Goal: Task Accomplishment & Management: Manage account settings

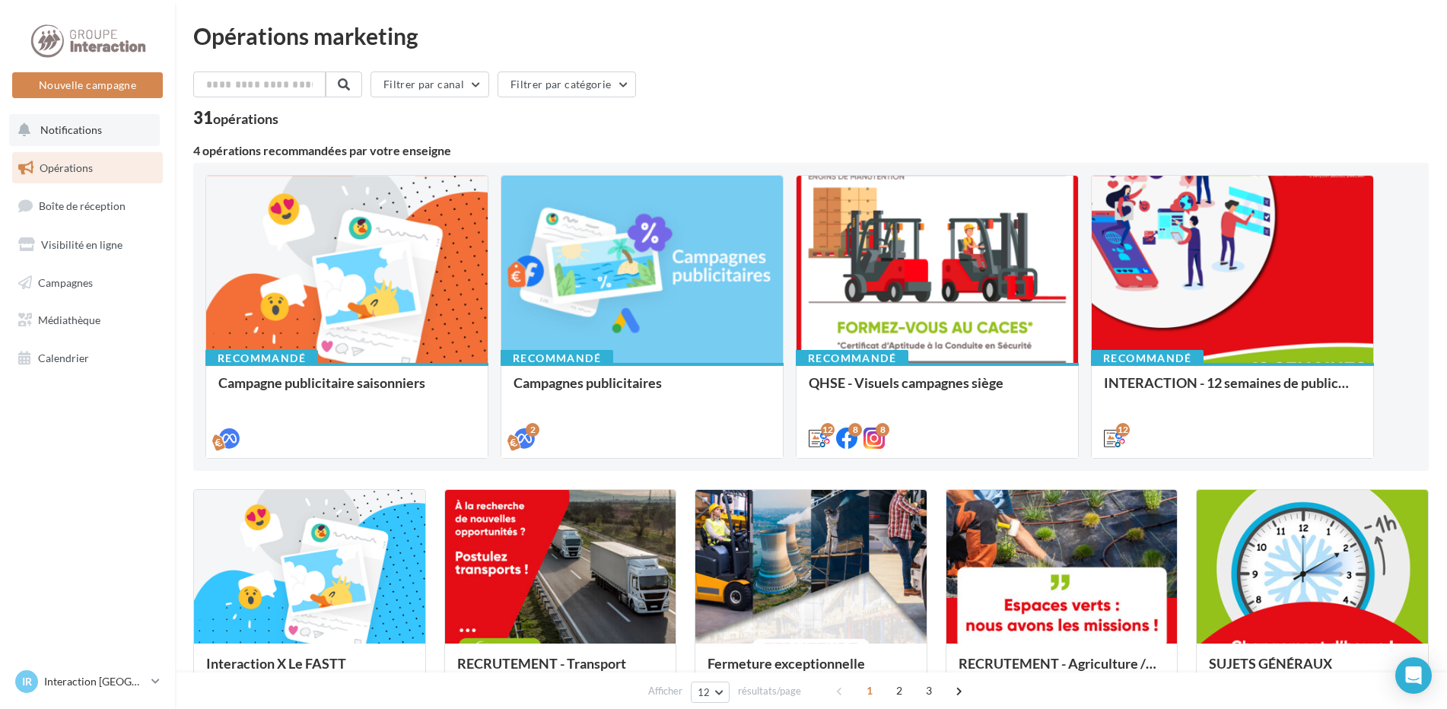
click at [108, 126] on button "Notifications" at bounding box center [84, 130] width 151 height 32
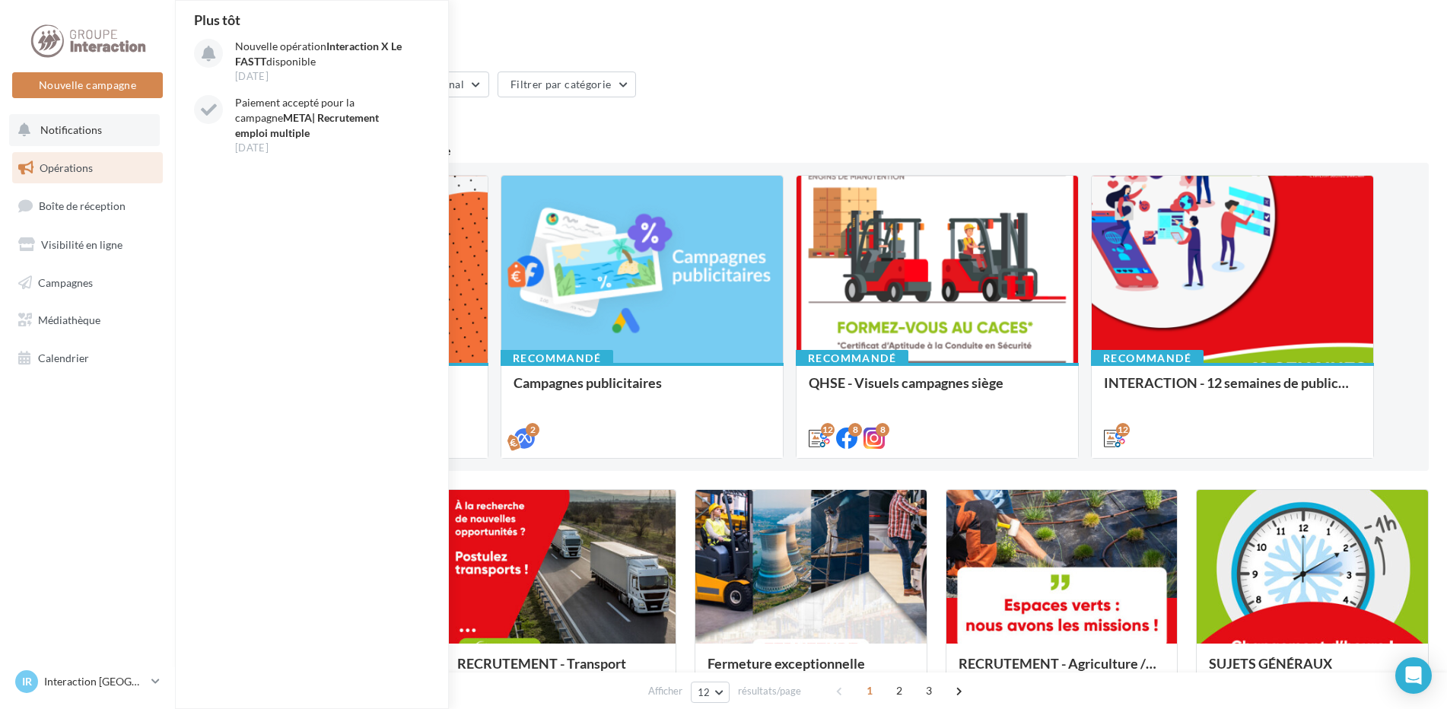
click at [108, 126] on button "Notifications Plus tôt Nouvelle opération Interaction X Le FASTT disponible [DA…" at bounding box center [84, 130] width 151 height 32
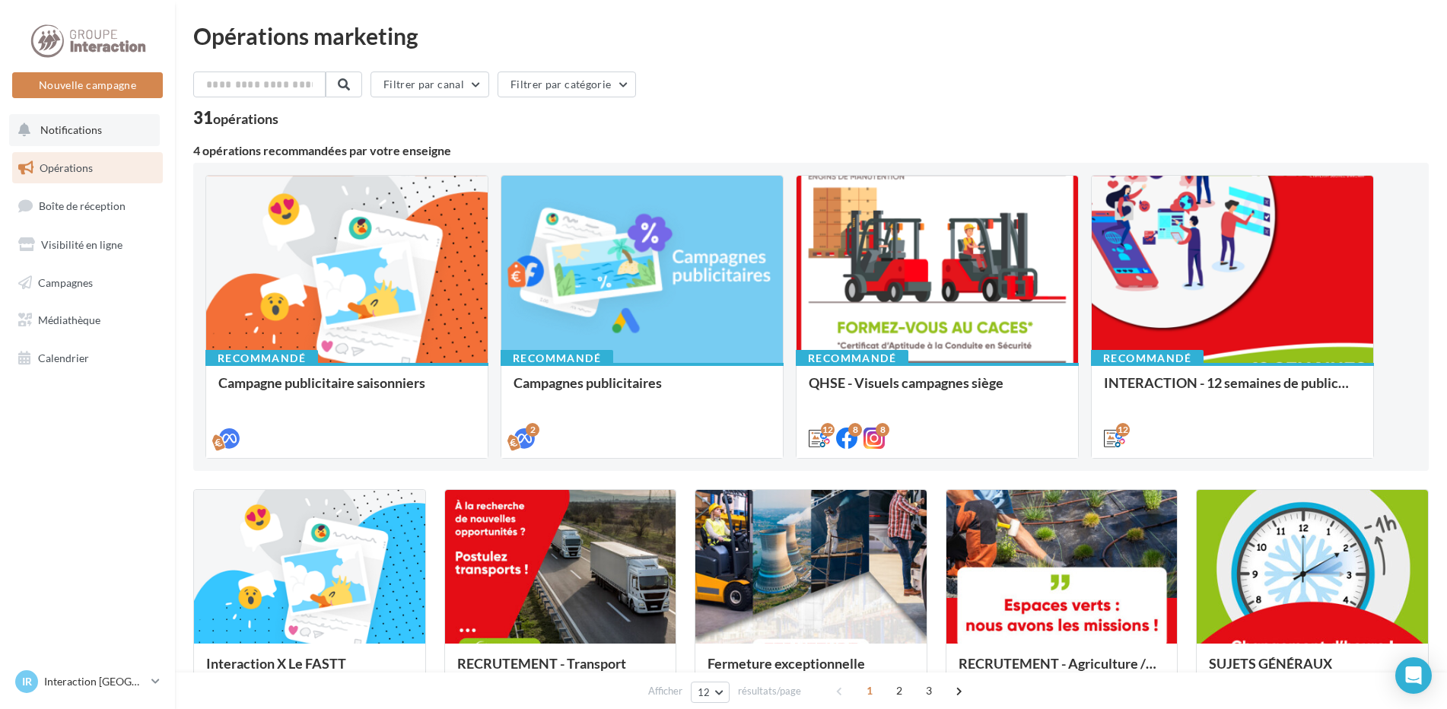
click at [108, 126] on button "Notifications" at bounding box center [84, 130] width 151 height 32
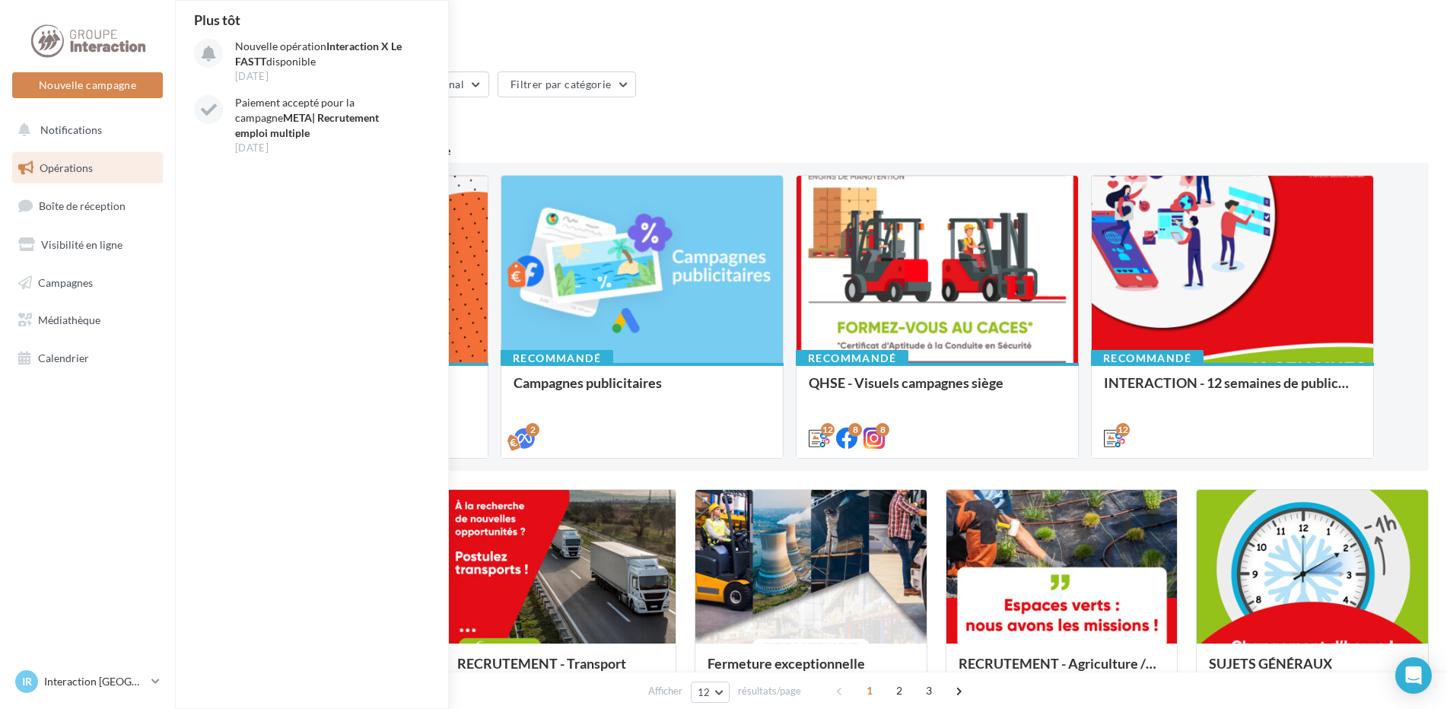
click at [860, 83] on div "Filtrer par canal Filtrer par catégorie" at bounding box center [811, 88] width 1236 height 32
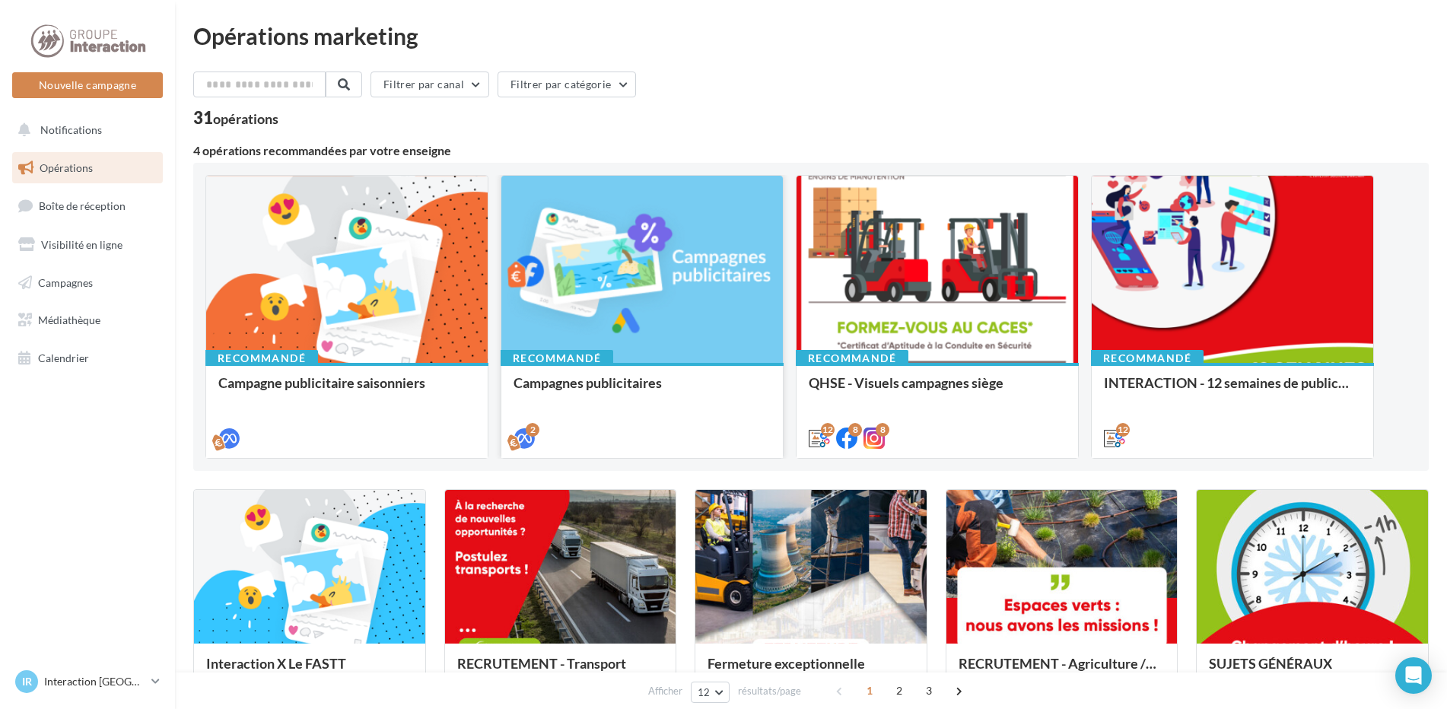
scroll to position [76, 0]
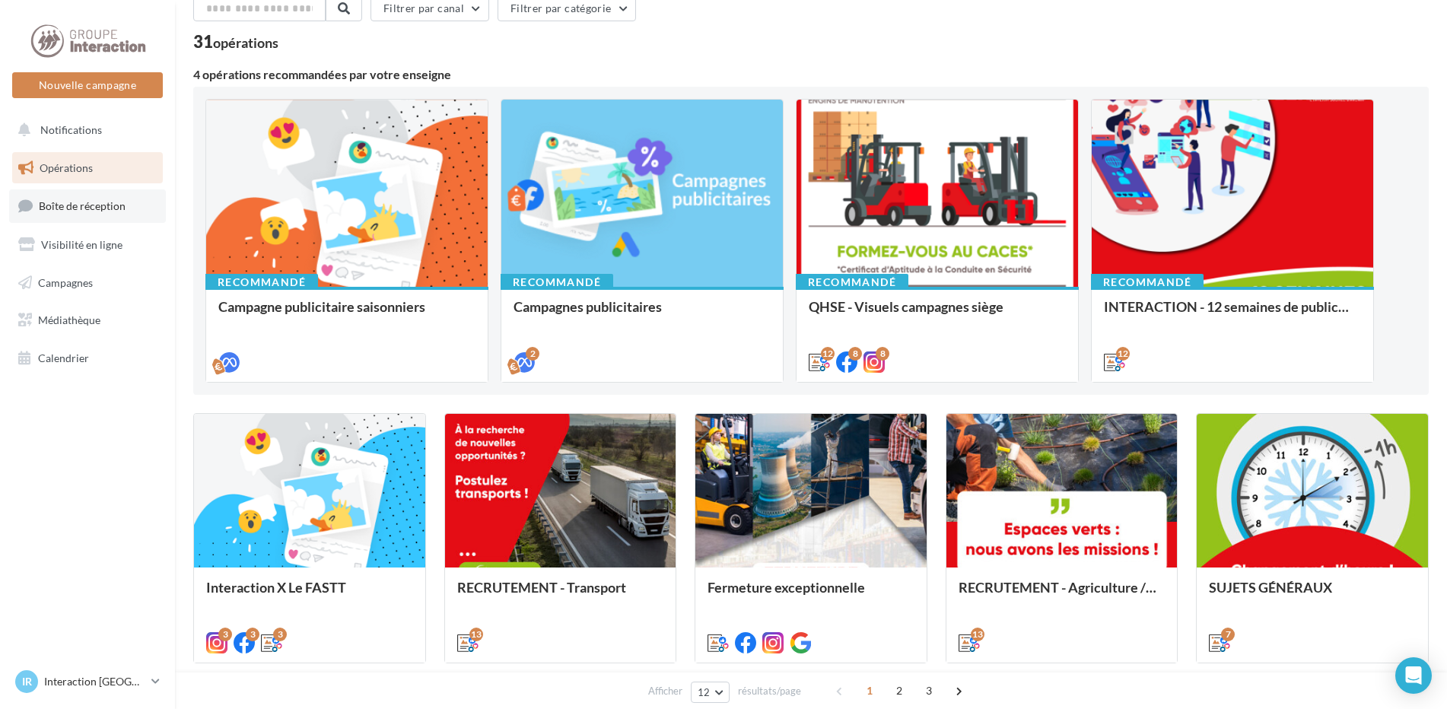
click at [100, 203] on span "Boîte de réception" at bounding box center [82, 205] width 87 height 13
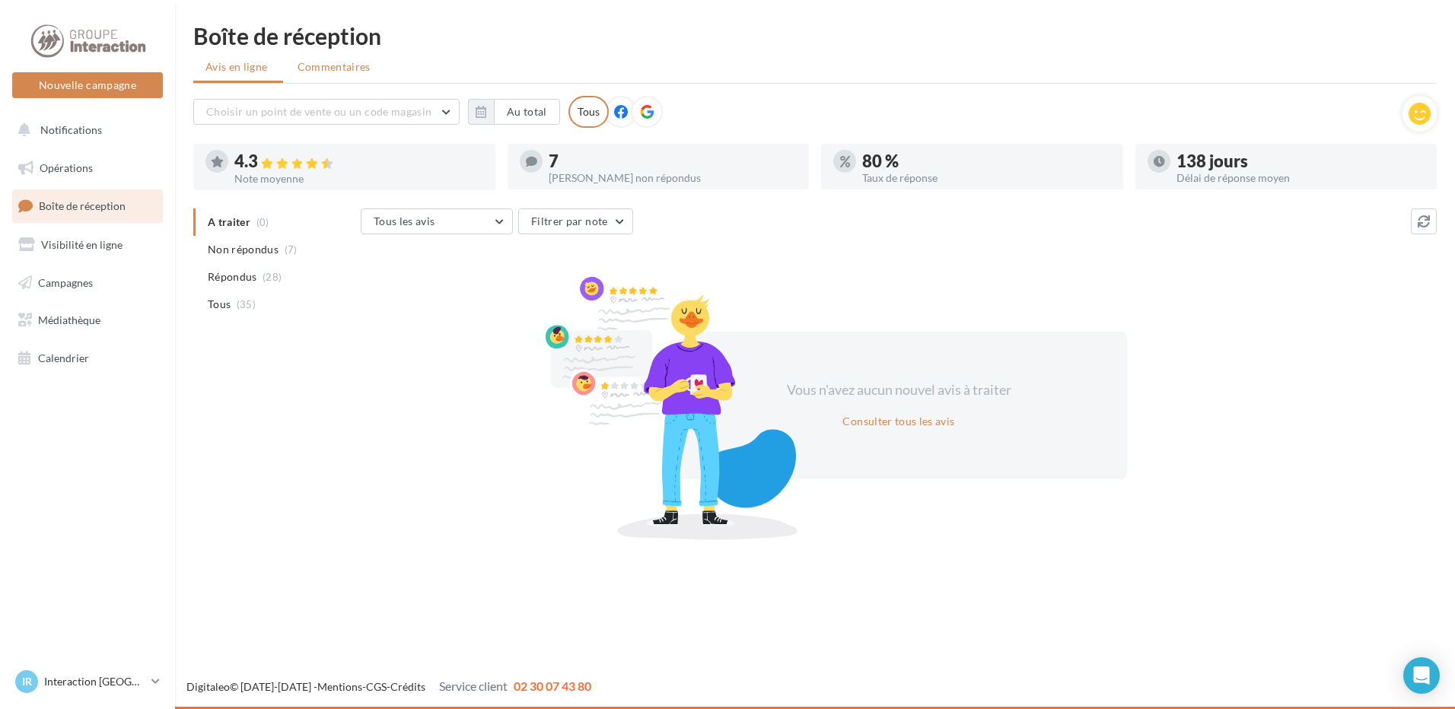
click at [330, 56] on li "Commentaires" at bounding box center [335, 66] width 100 height 27
